Goal: Information Seeking & Learning: Learn about a topic

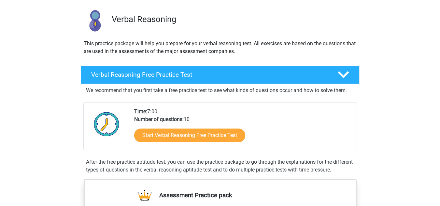
scroll to position [44, 0]
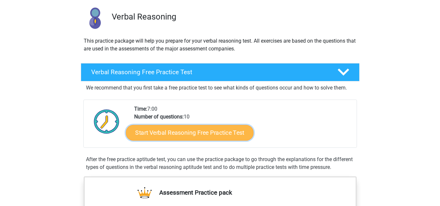
click at [201, 131] on link "Start Verbal Reasoning Free Practice Test" at bounding box center [190, 133] width 128 height 16
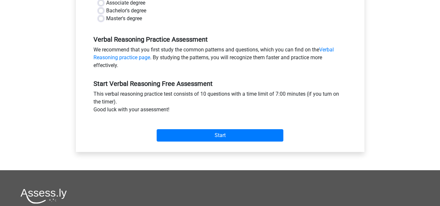
scroll to position [188, 0]
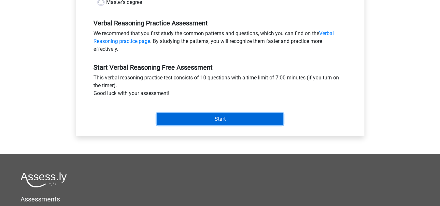
click at [232, 122] on input "Start" at bounding box center [220, 119] width 127 height 12
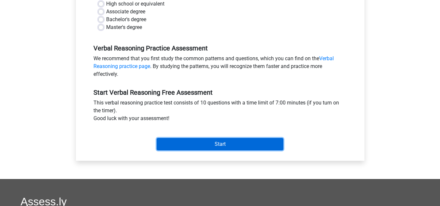
click at [251, 141] on input "Start" at bounding box center [220, 144] width 127 height 12
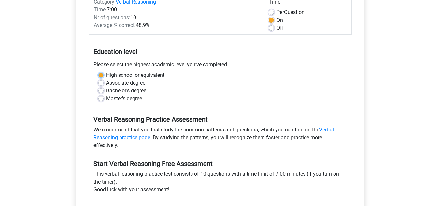
scroll to position [91, 0]
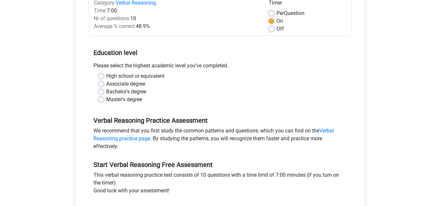
click at [319, 69] on div "Please select the highest academic level you’ve completed." at bounding box center [220, 67] width 263 height 10
click at [106, 76] on label "High school or equivalent" at bounding box center [135, 76] width 58 height 8
click at [103, 76] on input "High school or equivalent" at bounding box center [100, 75] width 5 height 7
radio input "true"
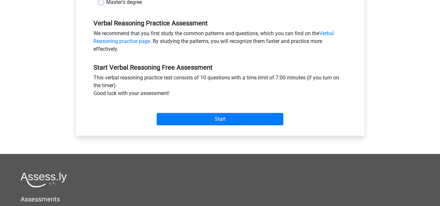
scroll to position [208, 0]
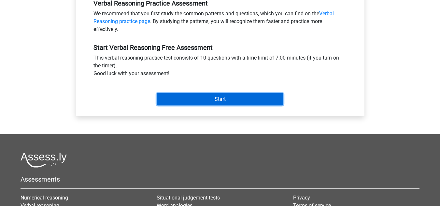
click at [202, 100] on input "Start" at bounding box center [220, 99] width 127 height 12
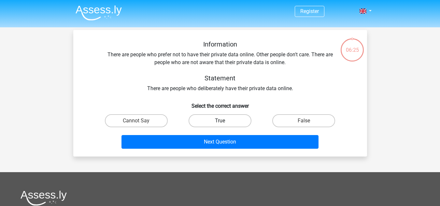
click at [230, 119] on label "True" at bounding box center [219, 120] width 63 height 13
click at [224, 121] on input "True" at bounding box center [222, 123] width 4 height 4
radio input "true"
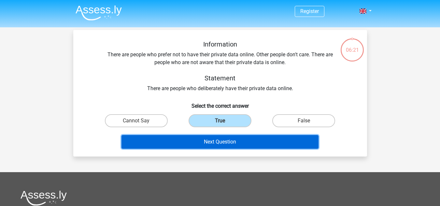
click at [250, 139] on button "Next Question" at bounding box center [219, 142] width 197 height 14
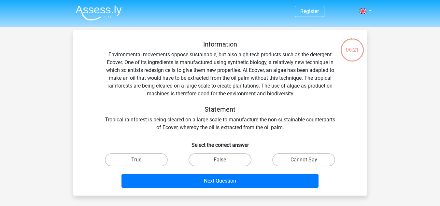
scroll to position [30, 0]
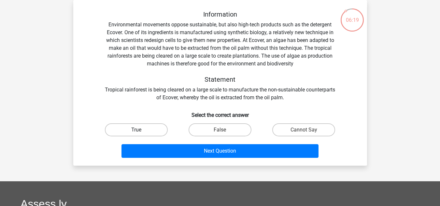
click at [151, 130] on label "True" at bounding box center [136, 129] width 63 height 13
click at [140, 130] on input "True" at bounding box center [138, 132] width 4 height 4
radio input "true"
click at [216, 138] on div "False" at bounding box center [220, 130] width 84 height 18
click at [175, 132] on div "False" at bounding box center [136, 129] width 78 height 13
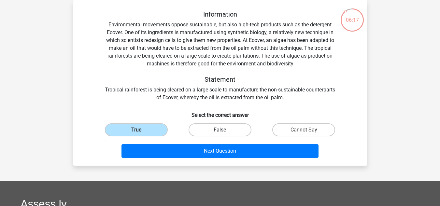
click at [224, 130] on label "False" at bounding box center [219, 129] width 63 height 13
click at [224, 130] on input "False" at bounding box center [222, 132] width 4 height 4
radio input "true"
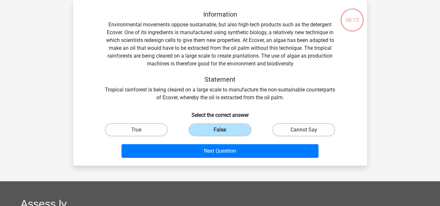
click at [288, 128] on label "Cannot Say" at bounding box center [303, 129] width 63 height 13
click at [304, 130] on input "Cannot Say" at bounding box center [306, 132] width 4 height 4
radio input "true"
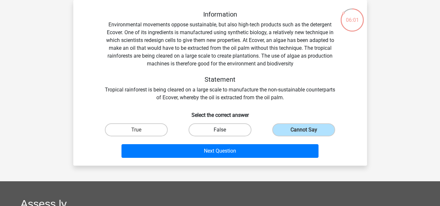
click at [219, 128] on label "False" at bounding box center [219, 129] width 63 height 13
click at [220, 130] on input "False" at bounding box center [222, 132] width 4 height 4
radio input "true"
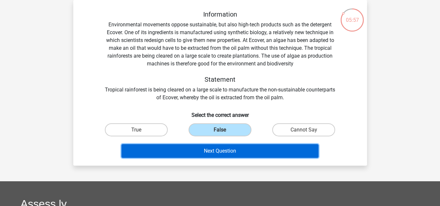
click at [219, 156] on button "Next Question" at bounding box center [219, 151] width 197 height 14
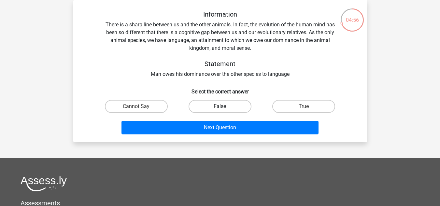
click at [225, 103] on label "False" at bounding box center [219, 106] width 63 height 13
click at [224, 106] on input "False" at bounding box center [222, 108] width 4 height 4
radio input "true"
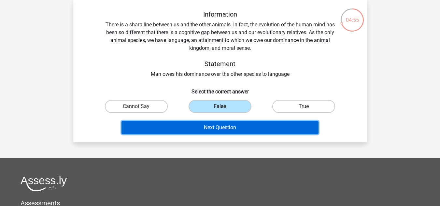
click at [224, 127] on button "Next Question" at bounding box center [219, 128] width 197 height 14
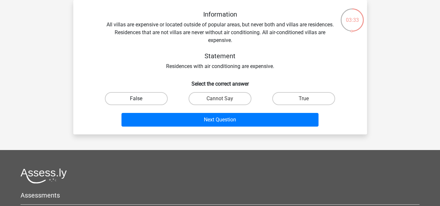
click at [156, 95] on label "False" at bounding box center [136, 98] width 63 height 13
click at [140, 99] on input "False" at bounding box center [138, 101] width 4 height 4
radio input "true"
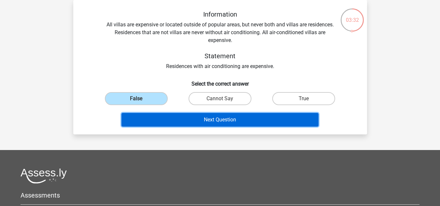
click at [179, 118] on button "Next Question" at bounding box center [219, 120] width 197 height 14
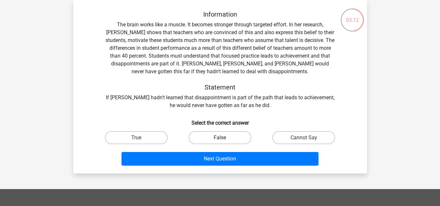
click at [225, 135] on label "False" at bounding box center [219, 137] width 63 height 13
click at [224, 138] on input "False" at bounding box center [222, 140] width 4 height 4
radio input "true"
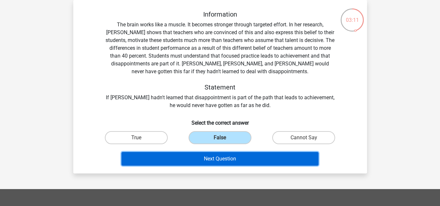
click at [231, 154] on button "Next Question" at bounding box center [219, 159] width 197 height 14
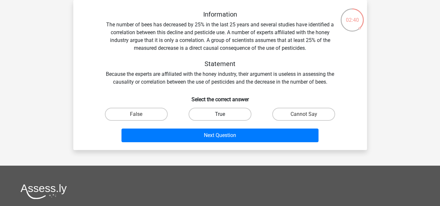
click at [226, 118] on label "True" at bounding box center [219, 114] width 63 height 13
click at [224, 118] on input "True" at bounding box center [222, 116] width 4 height 4
radio input "true"
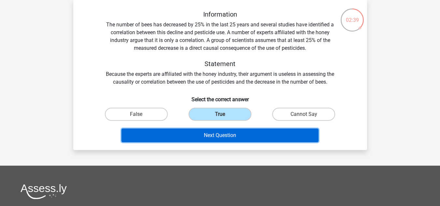
click at [227, 133] on button "Next Question" at bounding box center [219, 136] width 197 height 14
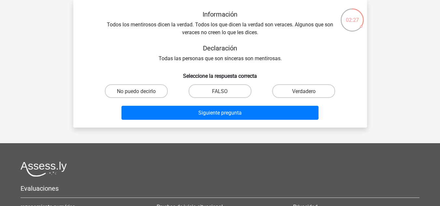
click at [187, 9] on div "Información Todos los mentirosos dicen la verdad. Todos los que dicen la verdad…" at bounding box center [220, 63] width 294 height 127
click at [232, 93] on label "FALSO" at bounding box center [219, 90] width 63 height 13
click at [224, 93] on input "FALSO" at bounding box center [222, 93] width 4 height 4
radio input "true"
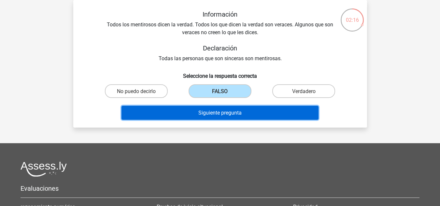
click at [237, 110] on font "Siguiente pregunta" at bounding box center [219, 113] width 43 height 6
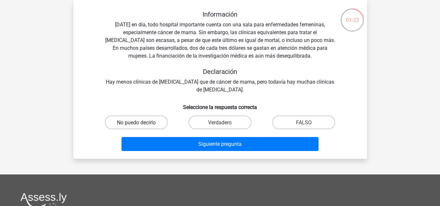
click at [134, 120] on font "No puedo decirlo" at bounding box center [136, 122] width 39 height 6
click at [136, 122] on input "No puedo decirlo" at bounding box center [138, 124] width 4 height 4
radio input "true"
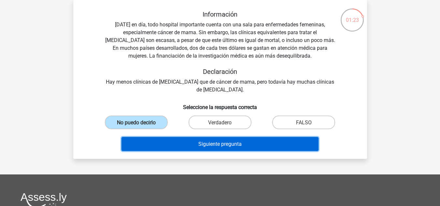
click at [234, 142] on font "Siguiente pregunta" at bounding box center [219, 144] width 43 height 6
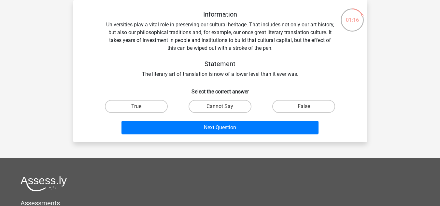
click at [388, 59] on div "Register Nederlands English" at bounding box center [220, 150] width 440 height 360
click at [221, 106] on input "Cannot Say" at bounding box center [222, 108] width 4 height 4
radio input "true"
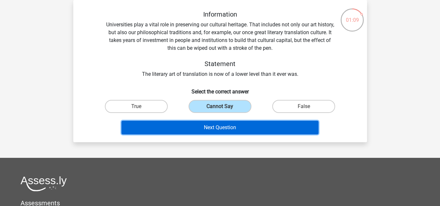
click at [219, 122] on button "Next Question" at bounding box center [219, 128] width 197 height 14
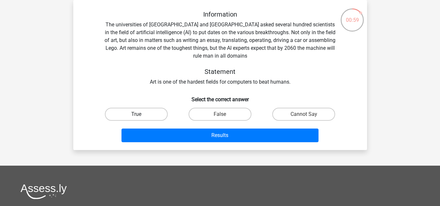
click at [154, 112] on label "True" at bounding box center [136, 114] width 63 height 13
click at [140, 114] on input "True" at bounding box center [138, 116] width 4 height 4
radio input "true"
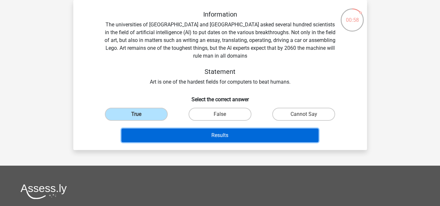
click at [197, 136] on button "Results" at bounding box center [219, 136] width 197 height 14
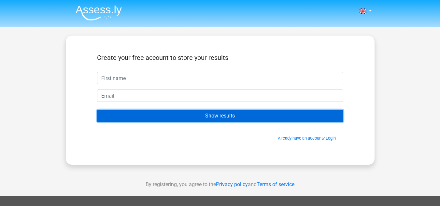
click at [217, 114] on input "Show results" at bounding box center [220, 116] width 246 height 12
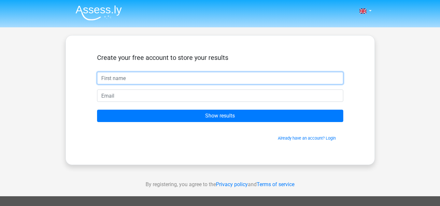
click at [156, 82] on input "text" at bounding box center [220, 78] width 246 height 12
type input "Anto"
